Goal: Information Seeking & Learning: Learn about a topic

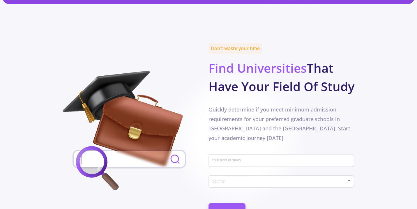
scroll to position [265, 0]
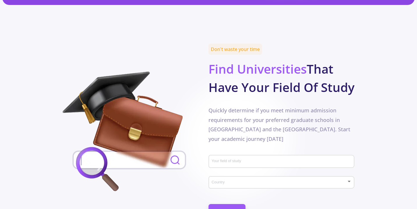
click at [231, 153] on div "Your field of study" at bounding box center [282, 160] width 141 height 15
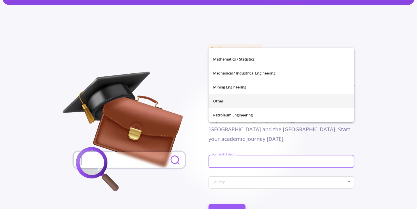
scroll to position [178, 0]
click at [238, 105] on span "Other" at bounding box center [281, 101] width 137 height 14
type input "Other"
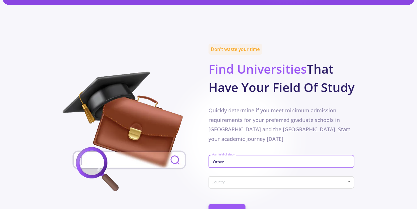
click at [230, 174] on div "Country" at bounding box center [282, 181] width 141 height 15
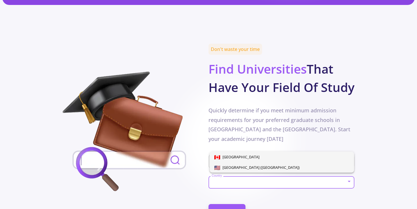
click at [231, 165] on span "[GEOGRAPHIC_DATA] ([GEOGRAPHIC_DATA])" at bounding box center [260, 167] width 80 height 5
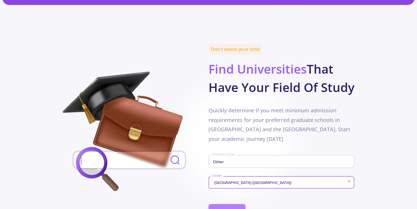
click at [225, 204] on link "Find Now" at bounding box center [227, 211] width 37 height 15
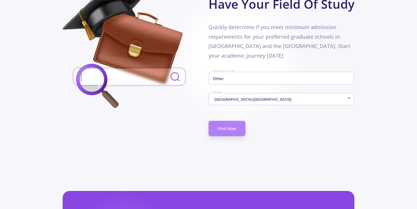
scroll to position [139, 0]
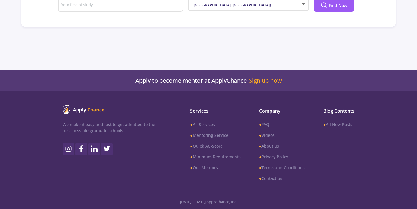
type input "Other"
